Goal: Task Accomplishment & Management: Manage account settings

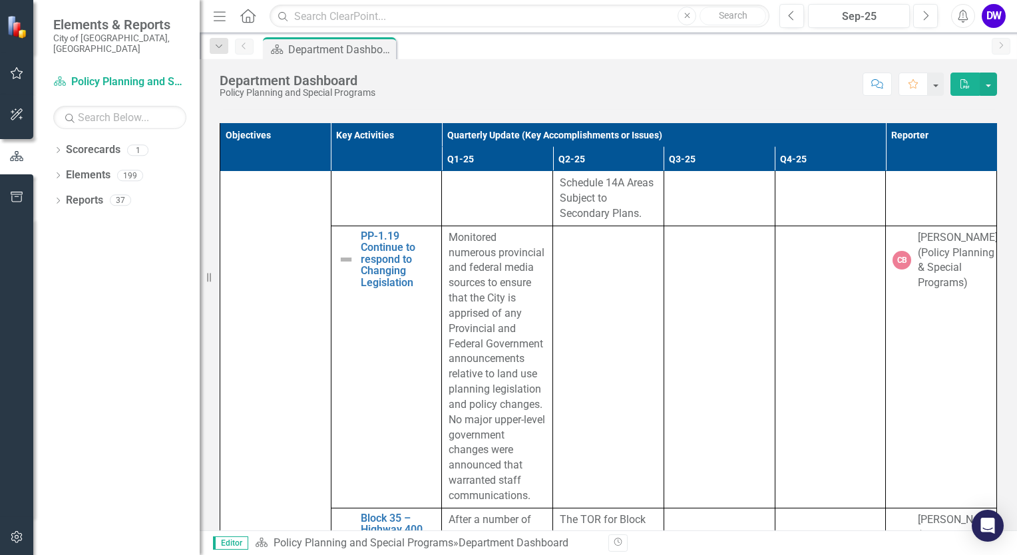
scroll to position [4459, 0]
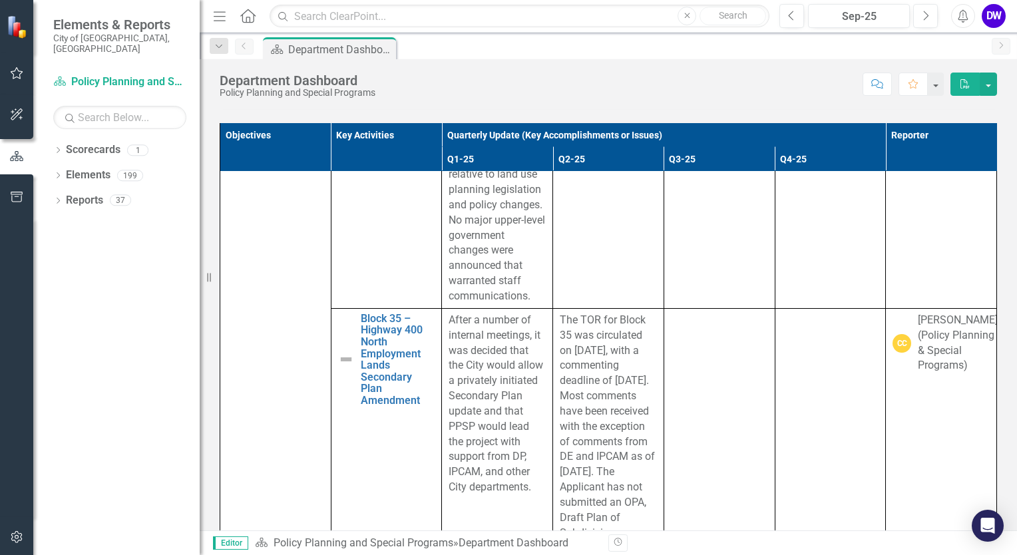
click at [96, 148] on div "Scorecards" at bounding box center [93, 150] width 55 height 22
click at [126, 139] on div "Scorecards 1" at bounding box center [133, 151] width 134 height 25
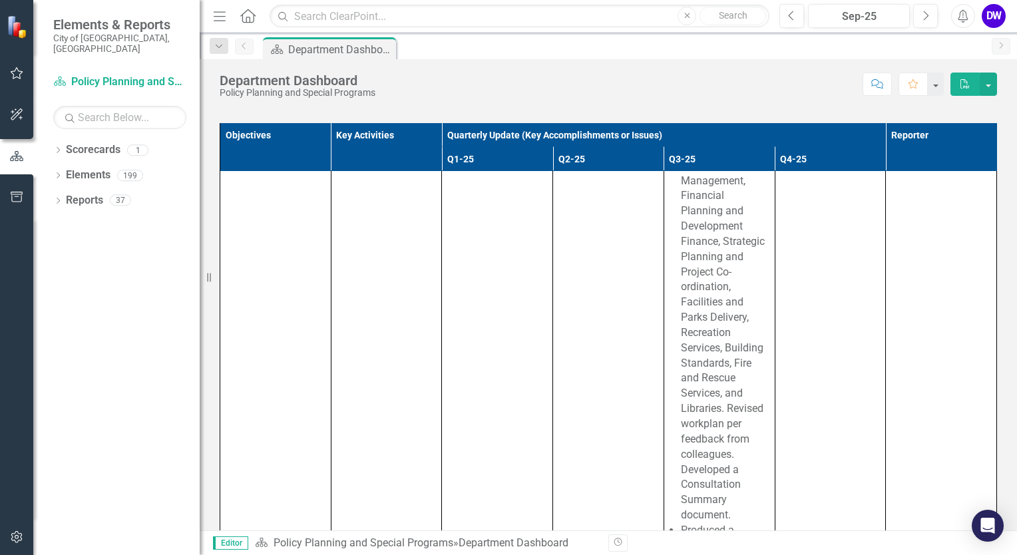
scroll to position [5656, 0]
click at [17, 73] on icon "button" at bounding box center [17, 73] width 14 height 11
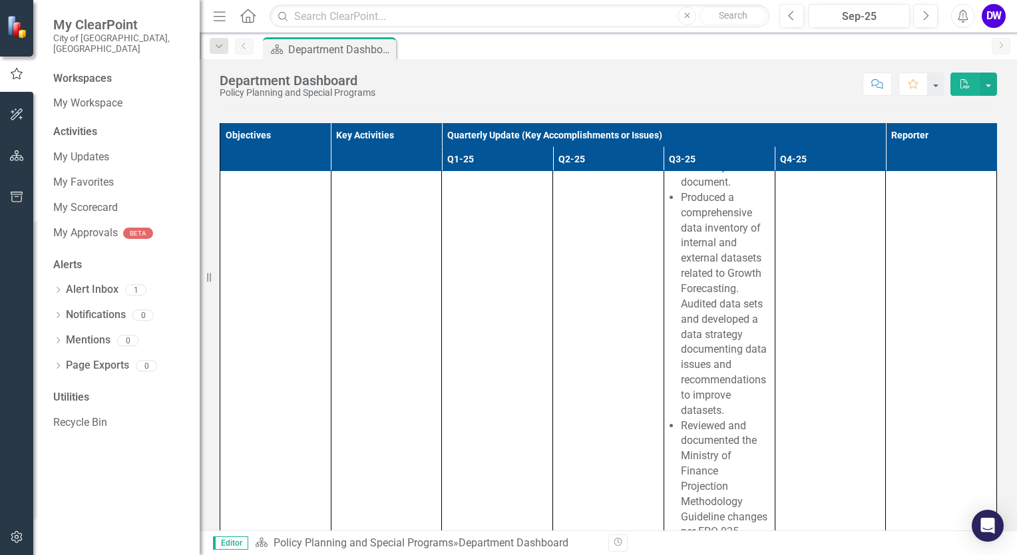
scroll to position [166, 0]
click at [92, 150] on link "My Updates" at bounding box center [119, 157] width 133 height 15
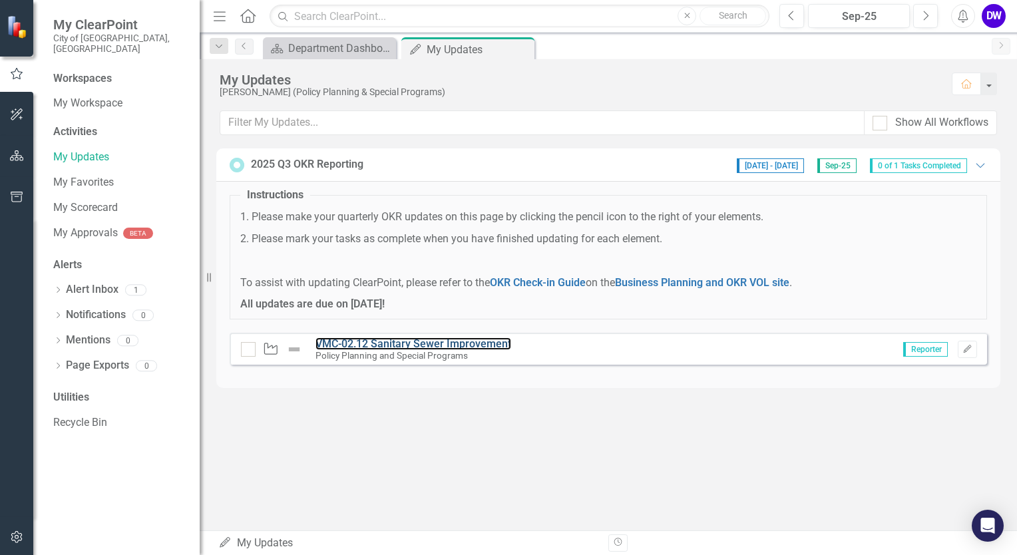
click at [446, 339] on link "VMC-02.12 Sanitary Sewer Improvement" at bounding box center [413, 343] width 196 height 13
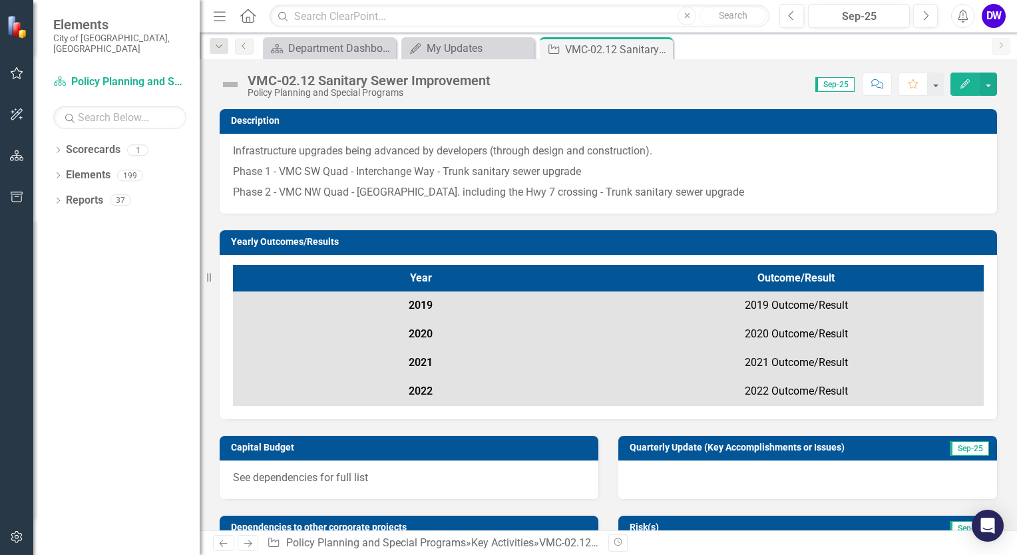
click at [235, 83] on img at bounding box center [230, 84] width 21 height 21
click at [230, 81] on img at bounding box center [230, 84] width 21 height 21
click at [453, 43] on div "My Updates" at bounding box center [479, 48] width 104 height 17
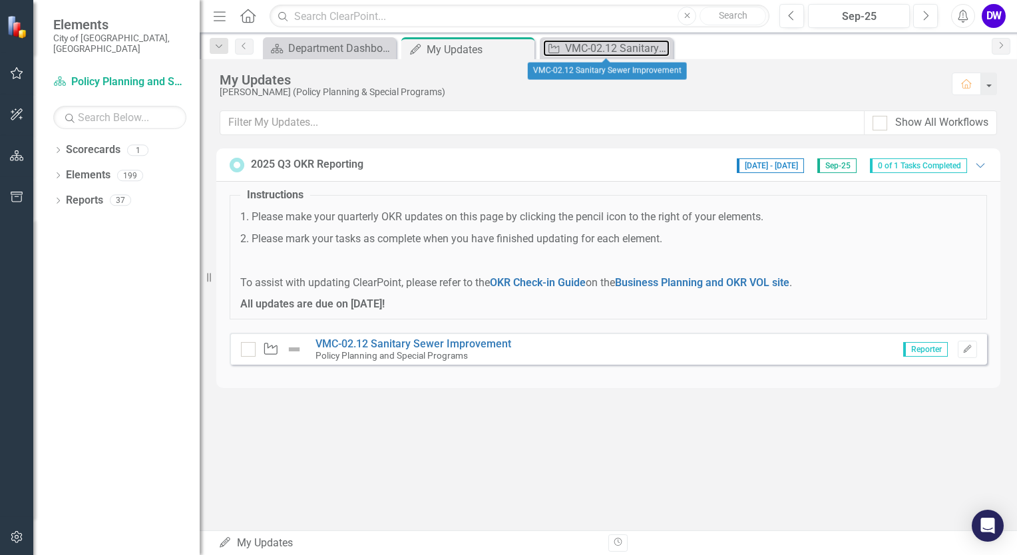
click at [593, 45] on div "VMC-02.12 Sanitary Sewer Improvement" at bounding box center [617, 48] width 104 height 17
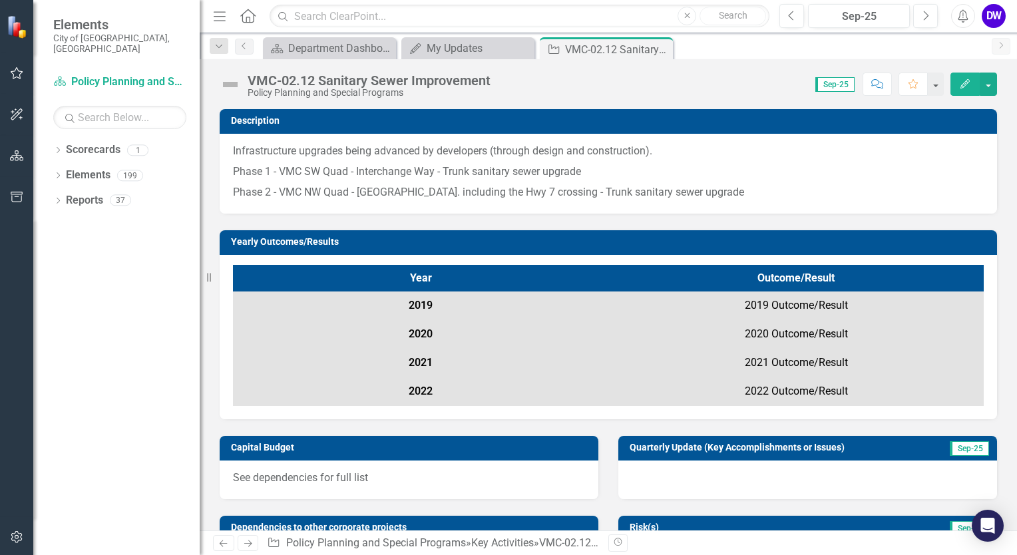
click at [232, 84] on img at bounding box center [230, 84] width 21 height 21
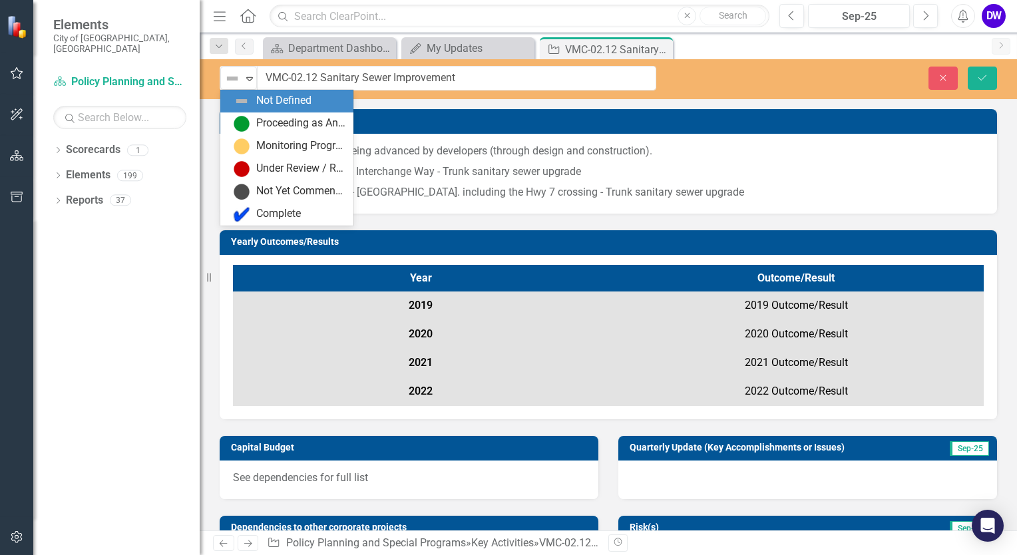
click at [245, 79] on icon "Expand" at bounding box center [249, 78] width 13 height 11
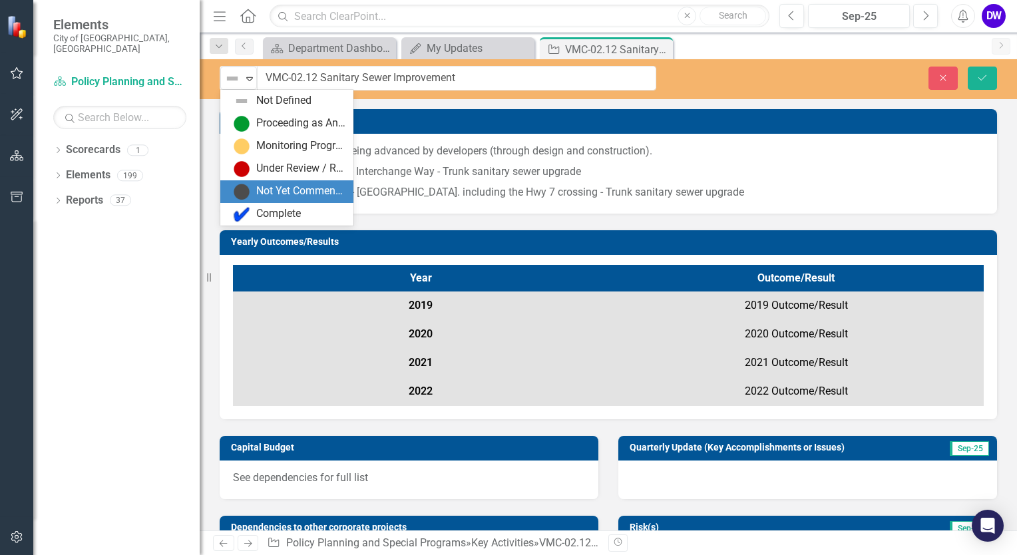
click at [268, 186] on div "Not Yet Commenced / On Hold" at bounding box center [300, 191] width 89 height 15
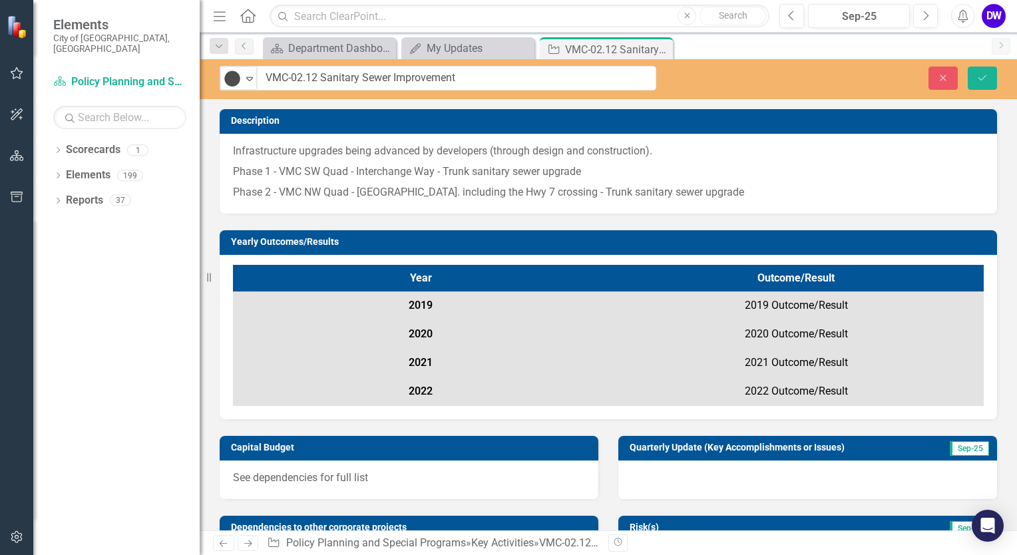
click at [246, 80] on icon "Expand" at bounding box center [249, 78] width 13 height 11
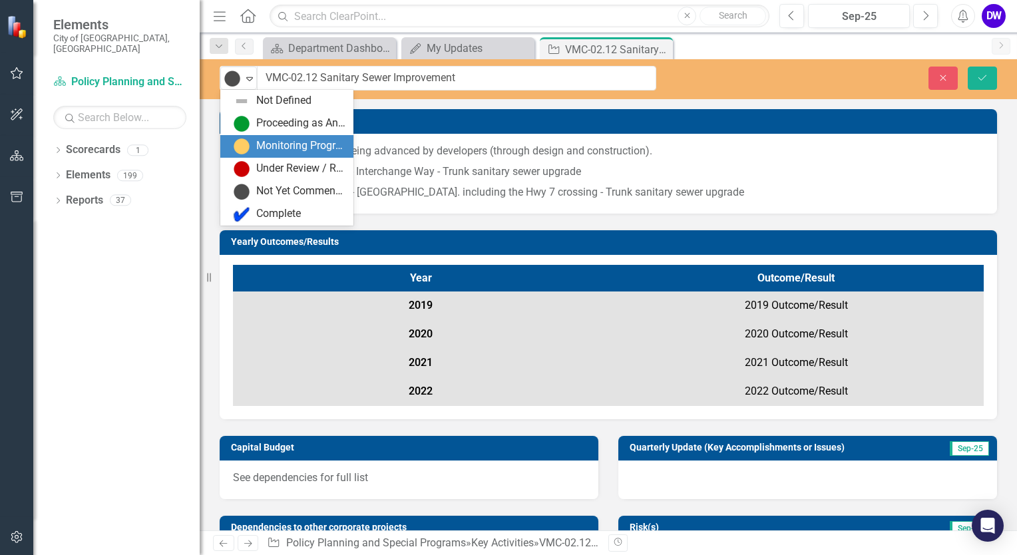
click at [260, 140] on div "Monitoring Progress" at bounding box center [300, 145] width 89 height 15
click at [249, 77] on icon at bounding box center [249, 79] width 7 height 4
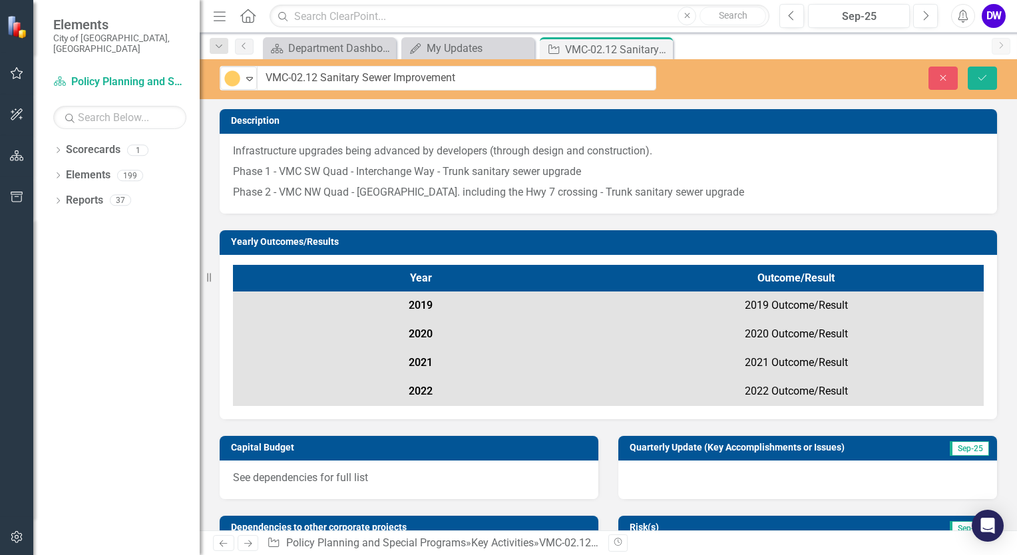
click at [437, 108] on div "Monitoring Progress Expand VMC-02.12 Sanitary Sewer Improvement Close Save Desc…" at bounding box center [608, 294] width 817 height 471
click at [248, 79] on icon at bounding box center [249, 79] width 7 height 4
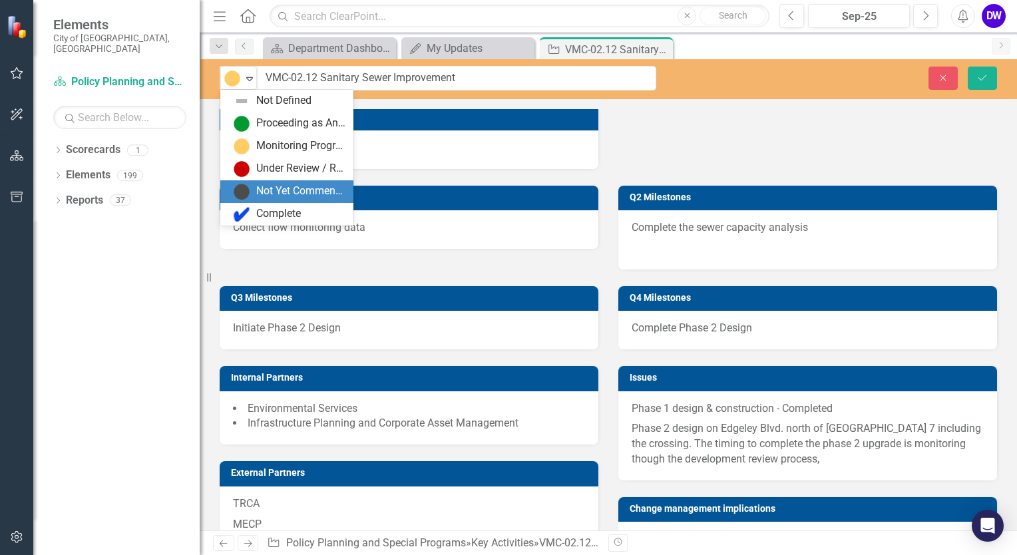
scroll to position [732, 0]
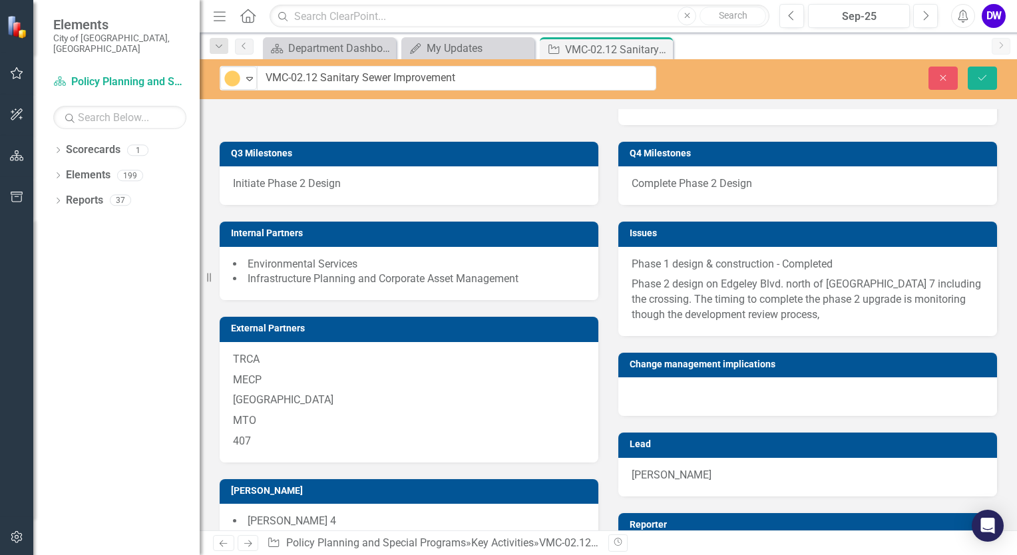
click at [750, 78] on div "Close Save" at bounding box center [846, 78] width 321 height 23
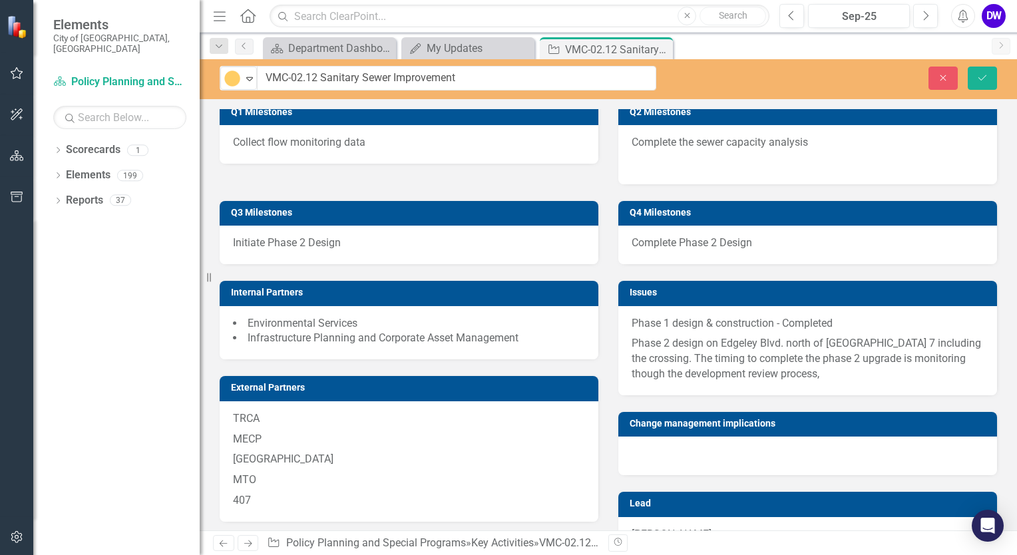
scroll to position [939, 0]
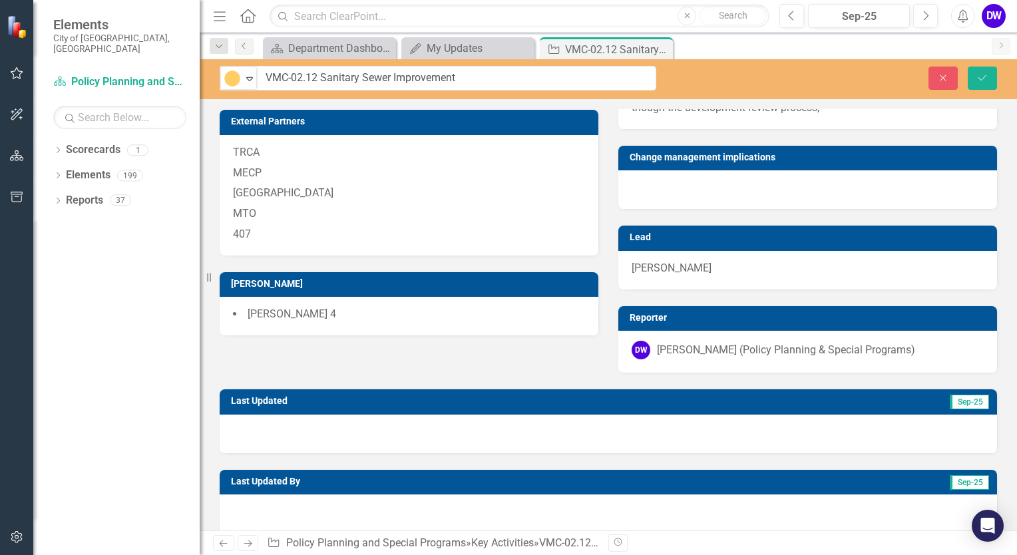
click at [960, 395] on span "Sep-25" at bounding box center [969, 402] width 39 height 15
click at [961, 395] on span "Sep-25" at bounding box center [969, 402] width 39 height 15
click at [984, 77] on icon "Save" at bounding box center [982, 77] width 12 height 9
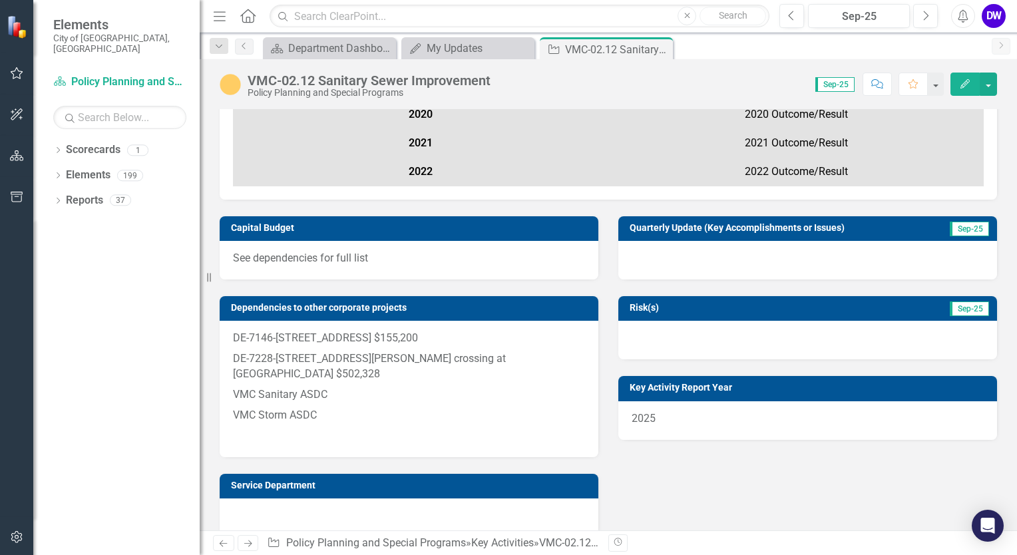
scroll to position [144, 0]
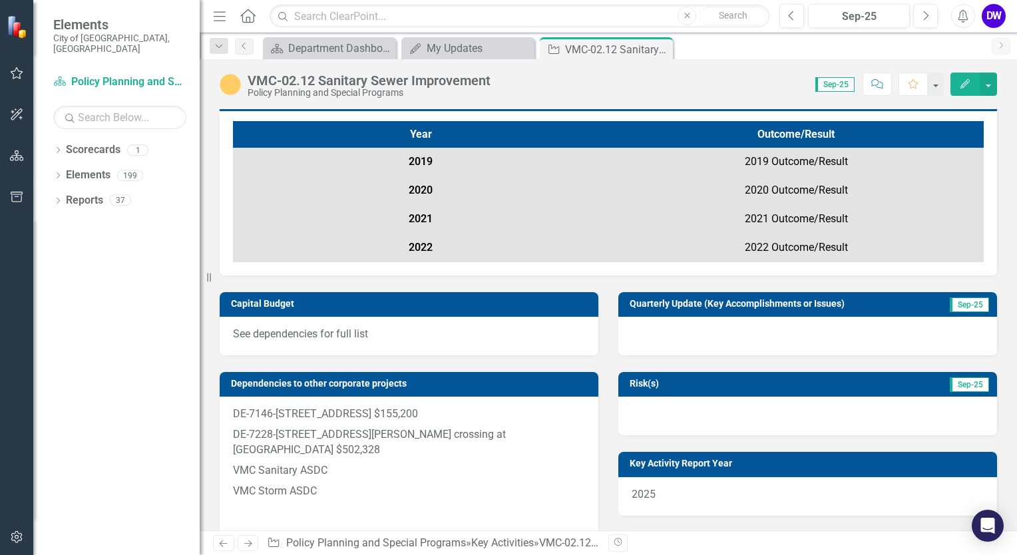
click at [229, 83] on img at bounding box center [230, 84] width 21 height 21
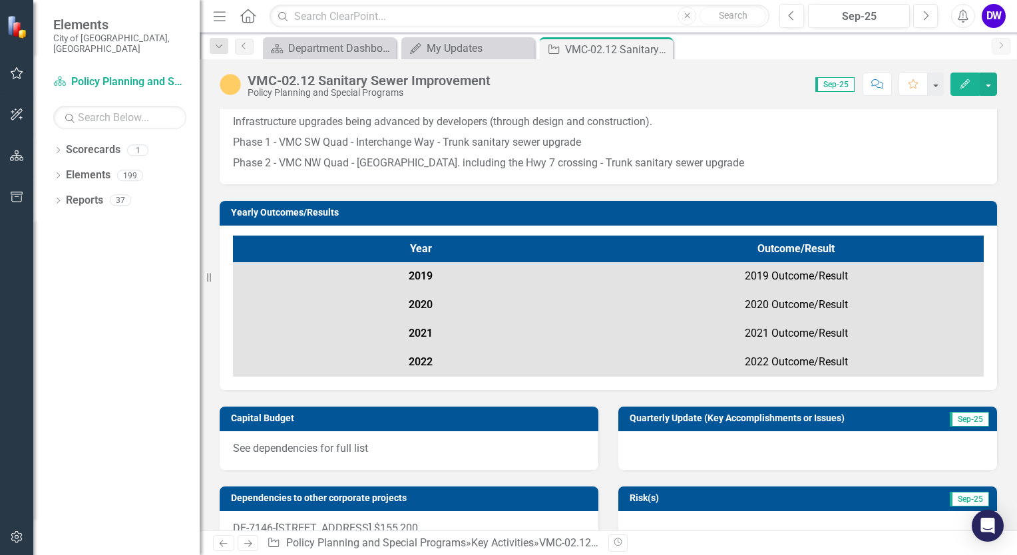
scroll to position [0, 0]
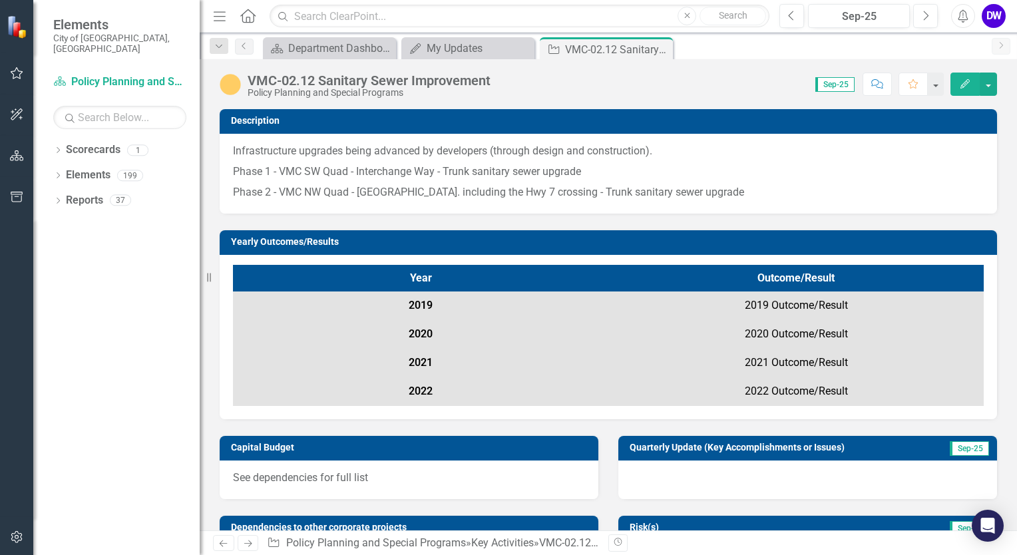
click at [992, 19] on div "DW" at bounding box center [994, 16] width 24 height 24
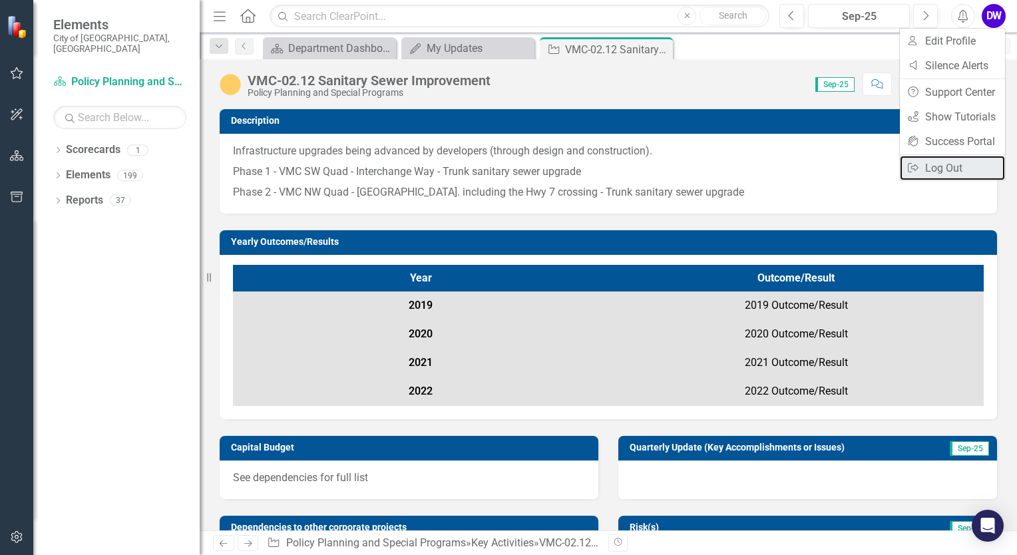
click at [942, 163] on link "Logout Log Out" at bounding box center [952, 168] width 105 height 25
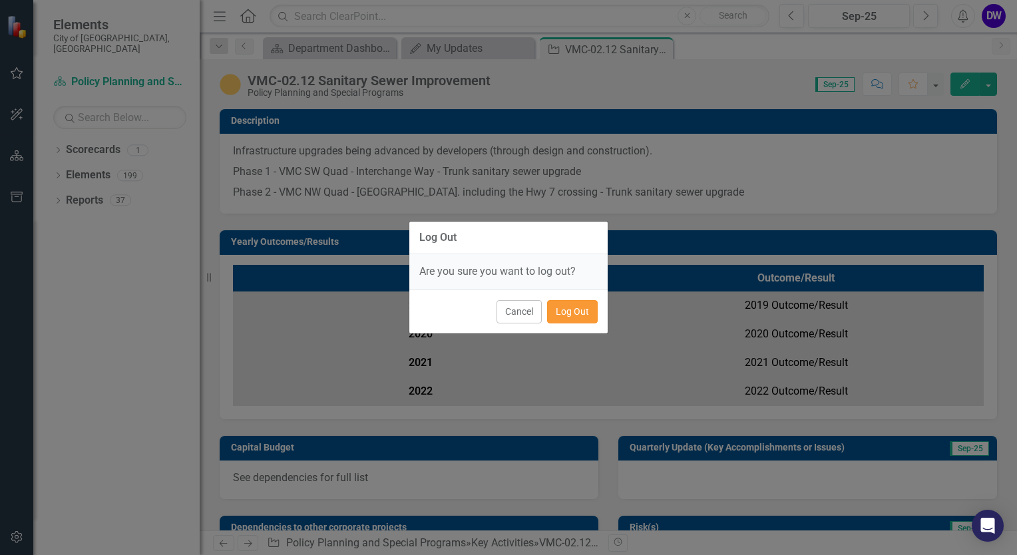
click at [578, 307] on button "Log Out" at bounding box center [572, 311] width 51 height 23
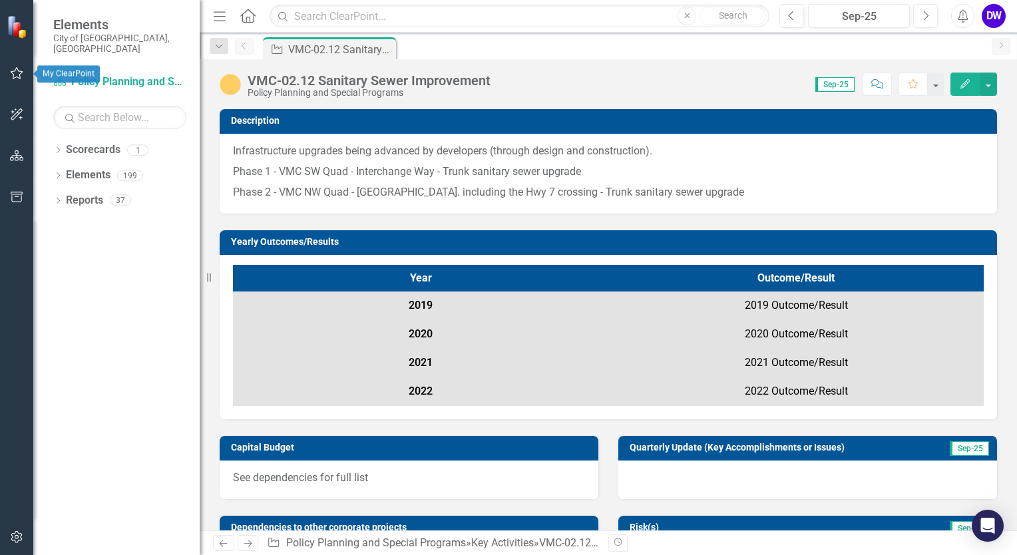
click at [18, 73] on icon "button" at bounding box center [17, 73] width 14 height 11
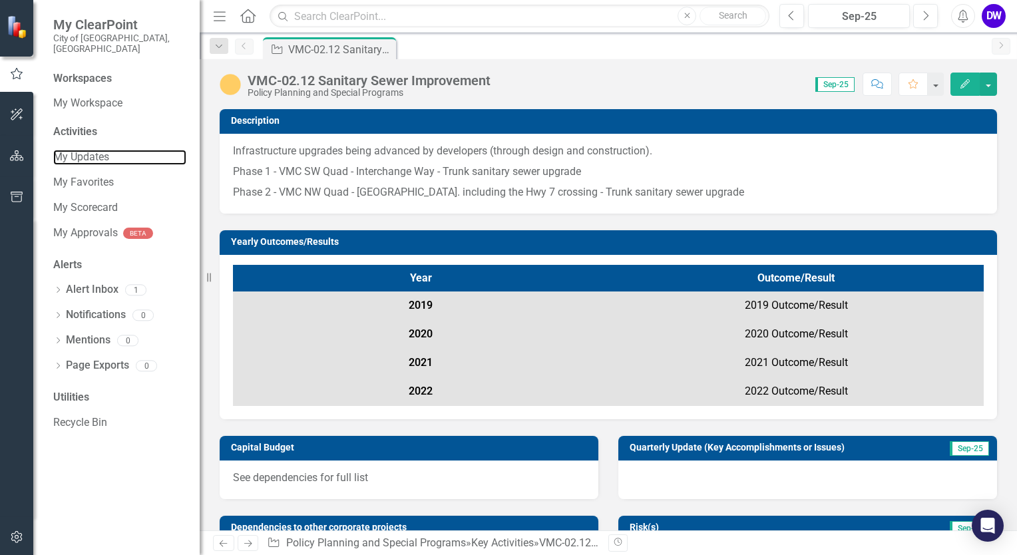
click at [86, 150] on link "My Updates" at bounding box center [119, 157] width 133 height 15
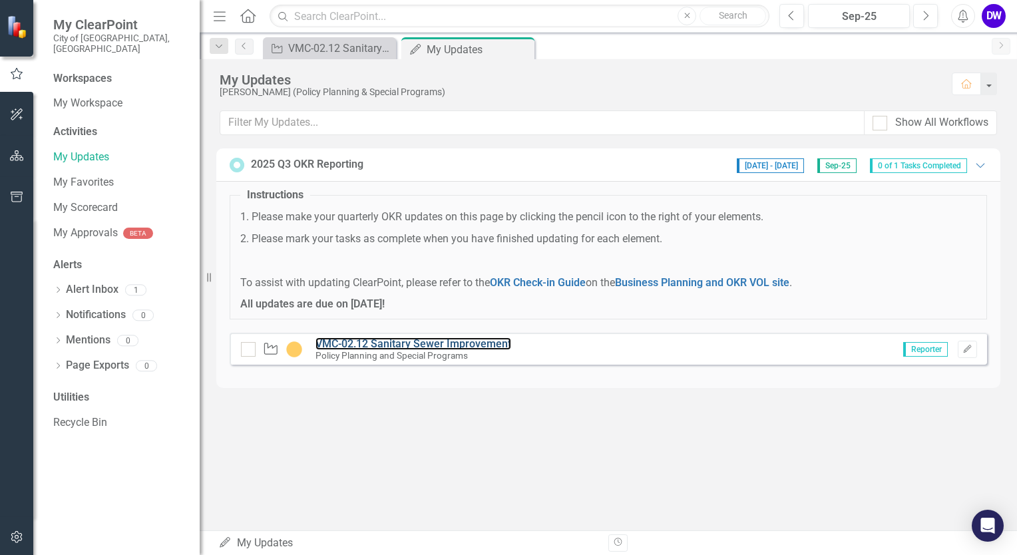
click at [428, 345] on link "VMC-02.12 Sanitary Sewer Improvement" at bounding box center [413, 343] width 196 height 13
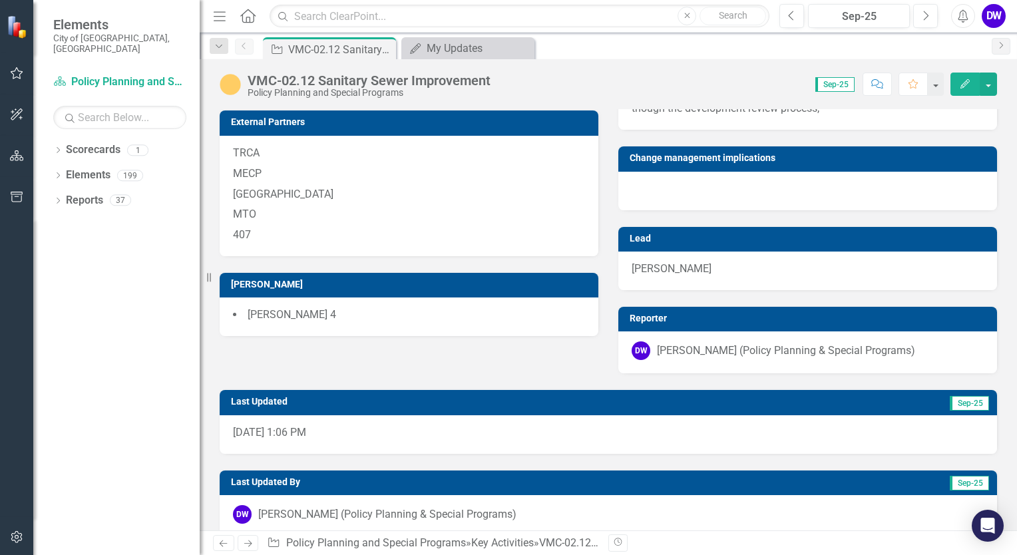
scroll to position [942, 0]
